Goal: Transaction & Acquisition: Purchase product/service

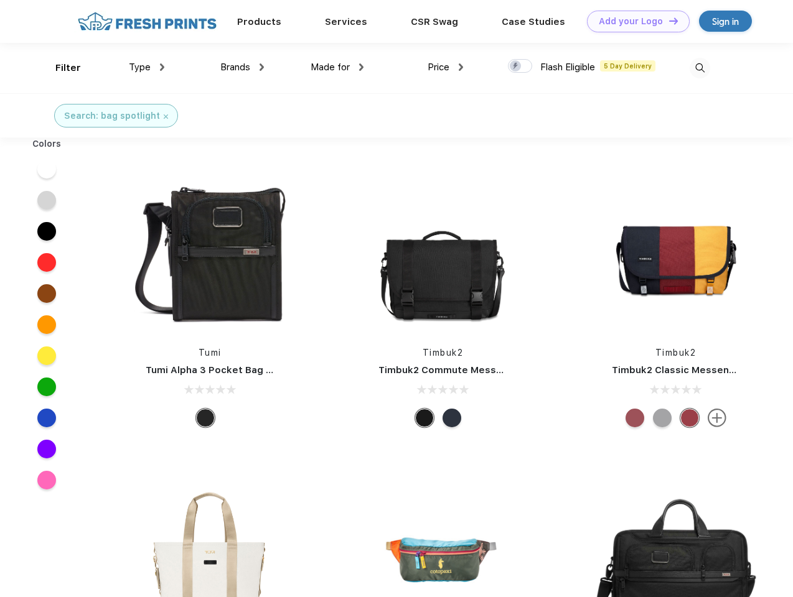
click at [634, 21] on link "Add your Logo Design Tool" at bounding box center [638, 22] width 103 height 22
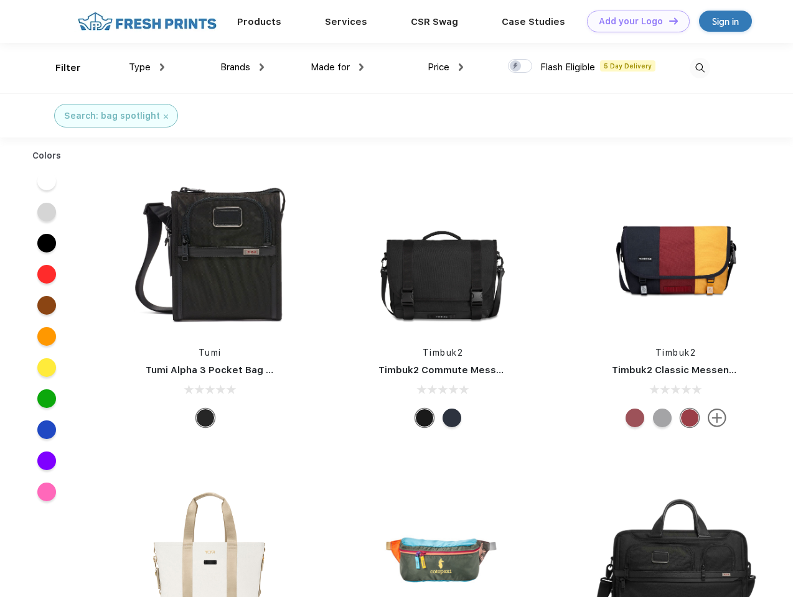
click at [0, 0] on div "Design Tool" at bounding box center [0, 0] width 0 height 0
click at [668, 21] on link "Add your Logo Design Tool" at bounding box center [638, 22] width 103 height 22
click at [60, 68] on div "Filter" at bounding box center [68, 68] width 26 height 14
click at [147, 67] on span "Type" at bounding box center [140, 67] width 22 height 11
click at [242, 67] on span "Brands" at bounding box center [235, 67] width 30 height 11
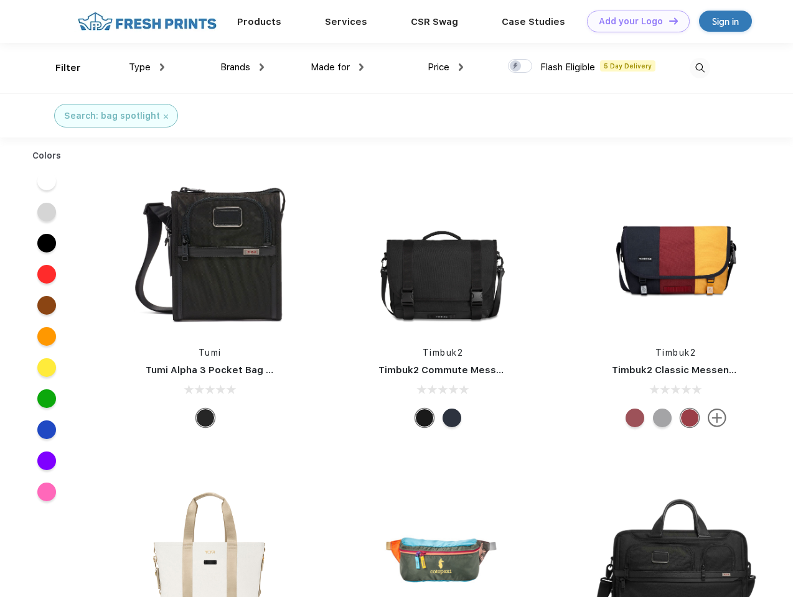
click at [337, 67] on span "Made for" at bounding box center [330, 67] width 39 height 11
click at [446, 67] on span "Price" at bounding box center [439, 67] width 22 height 11
click at [520, 67] on div at bounding box center [520, 66] width 24 height 14
click at [516, 67] on input "checkbox" at bounding box center [512, 63] width 8 height 8
click at [700, 68] on img at bounding box center [700, 68] width 21 height 21
